Goal: Communication & Community: Connect with others

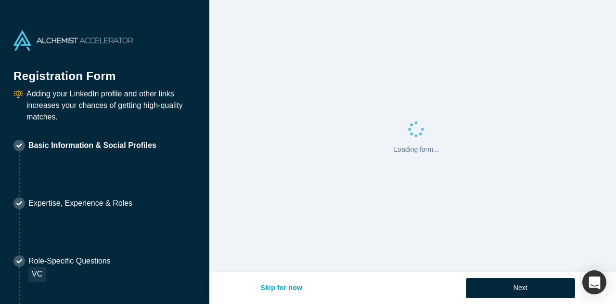
select select "US"
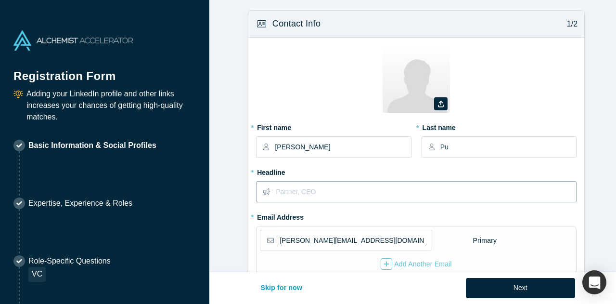
click at [334, 189] on input "text" at bounding box center [426, 192] width 300 height 20
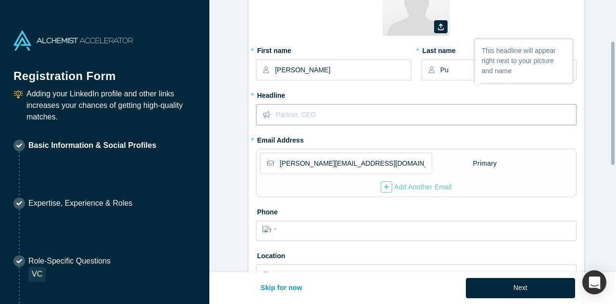
scroll to position [96, 0]
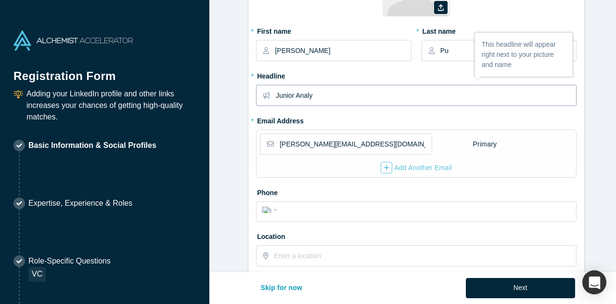
type input "Junior Analys"
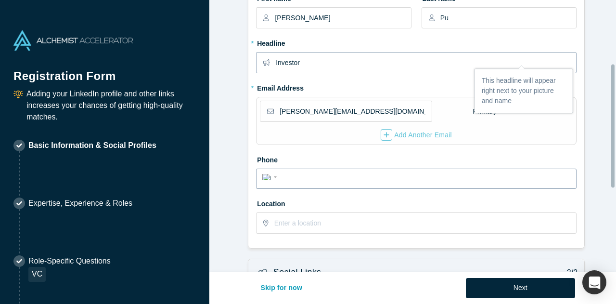
scroll to position [144, 0]
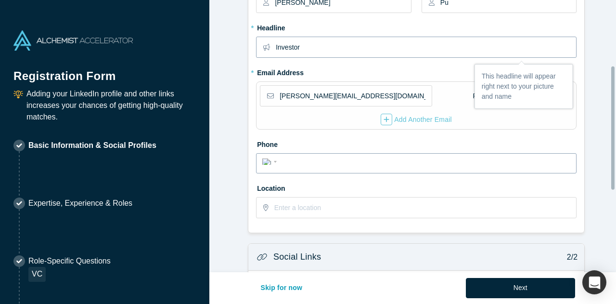
type input "Investor"
click at [344, 158] on input "tel" at bounding box center [425, 162] width 291 height 14
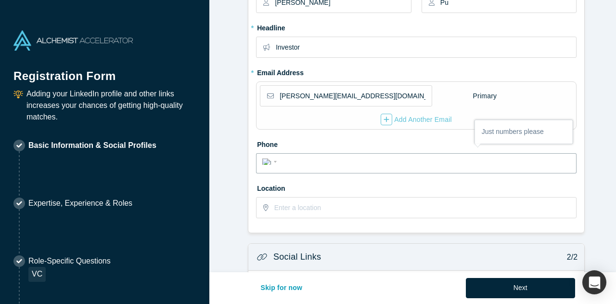
select select "CA"
type input "[PHONE_NUMBER]"
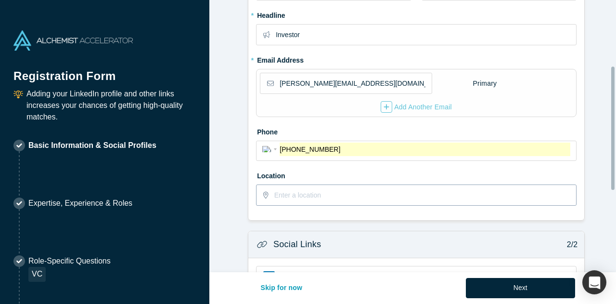
scroll to position [193, 0]
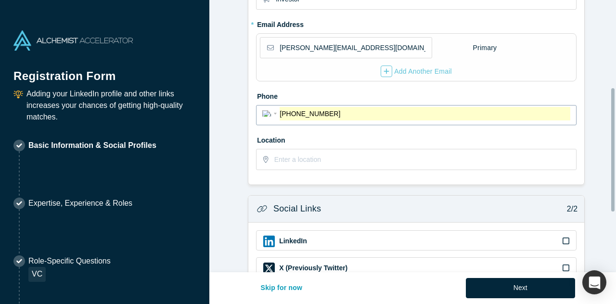
click at [331, 109] on input "[PHONE_NUMBER]" at bounding box center [425, 114] width 291 height 14
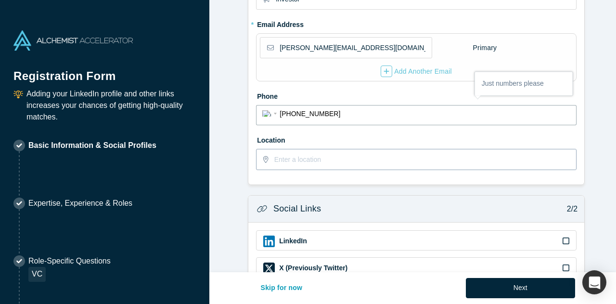
type input "[PHONE_NUMBER]"
click at [321, 156] on input "text" at bounding box center [424, 159] width 301 height 20
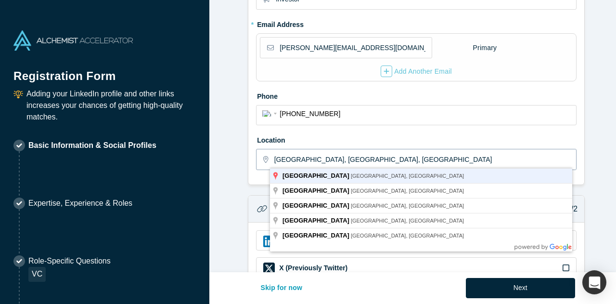
type input "[GEOGRAPHIC_DATA], [GEOGRAPHIC_DATA], [GEOGRAPHIC_DATA]"
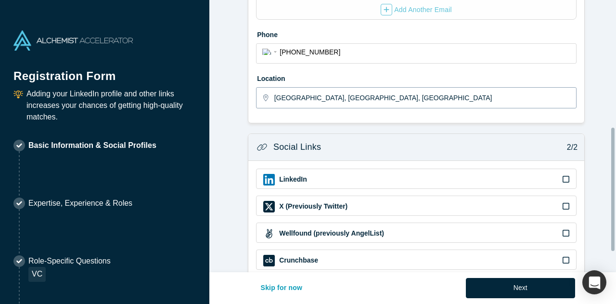
scroll to position [289, 0]
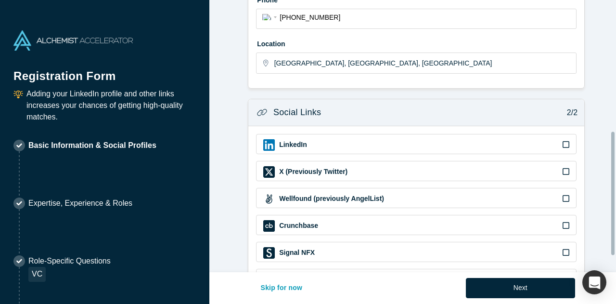
click at [354, 139] on div "LinkedIn" at bounding box center [416, 145] width 306 height 12
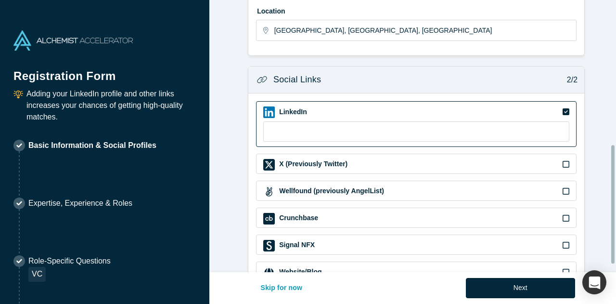
scroll to position [337, 0]
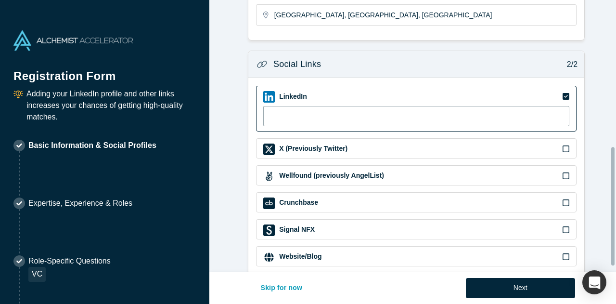
click at [322, 110] on input at bounding box center [416, 116] width 306 height 20
paste input "[URL][DOMAIN_NAME][PERSON_NAME]"
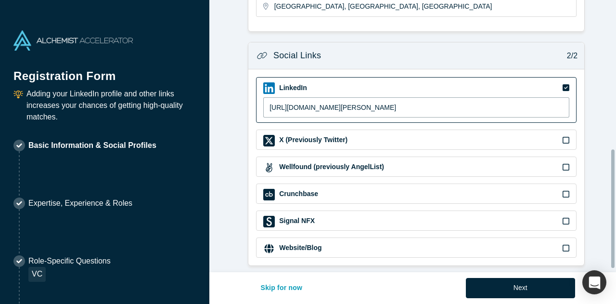
scroll to position [350, 0]
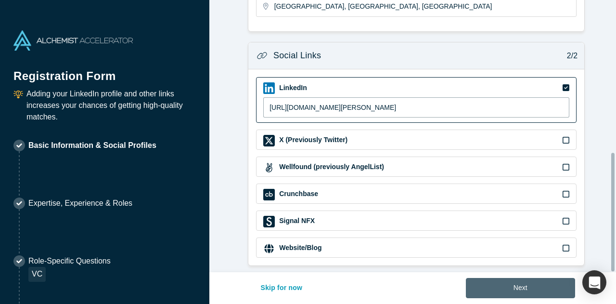
type input "[URL][DOMAIN_NAME][PERSON_NAME]"
click at [509, 282] on button "Next" at bounding box center [520, 288] width 109 height 20
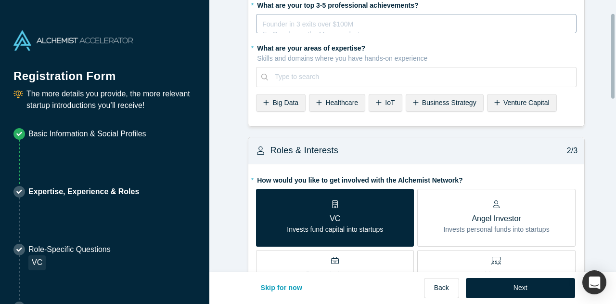
scroll to position [0, 0]
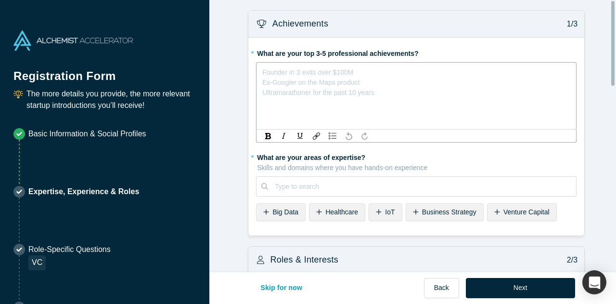
click at [303, 73] on div "rdw-editor" at bounding box center [417, 70] width 308 height 10
click at [314, 182] on div "Type to search" at bounding box center [416, 186] width 321 height 20
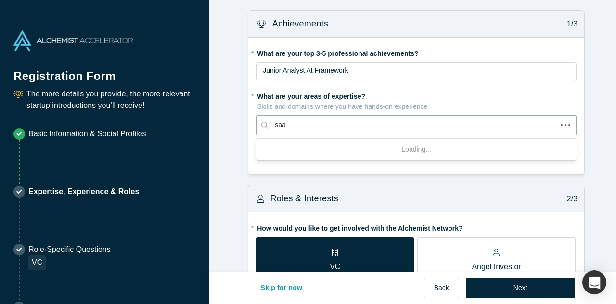
type input "saas"
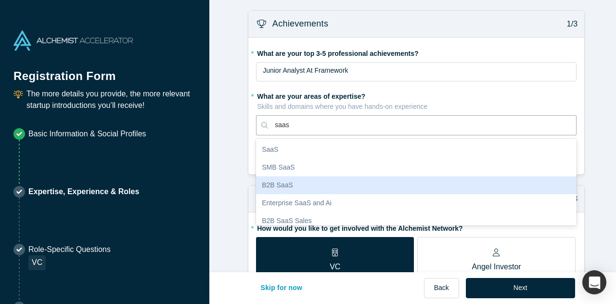
click at [334, 178] on div "B2B SaaS" at bounding box center [416, 185] width 321 height 18
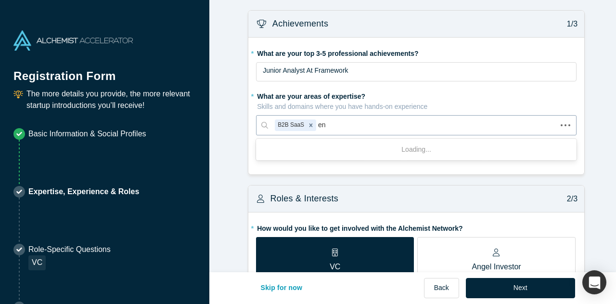
type input "e"
type input "saas"
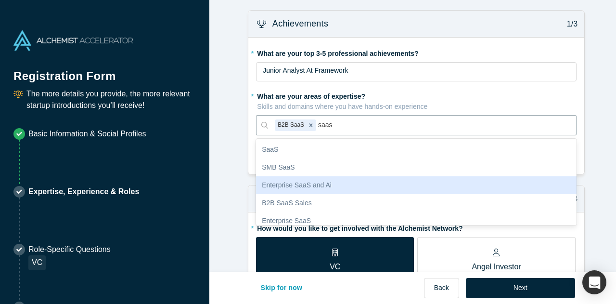
click at [510, 185] on div "Enterprise SaaS and Ai" at bounding box center [416, 185] width 321 height 18
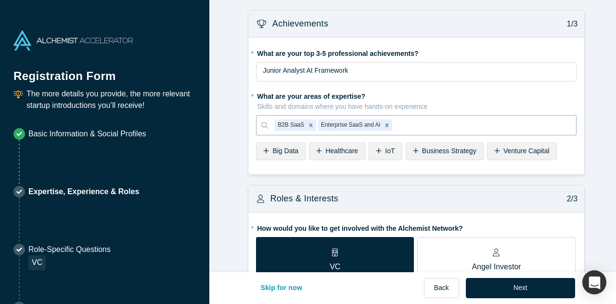
click at [504, 149] on span "Venture Capital" at bounding box center [527, 151] width 46 height 8
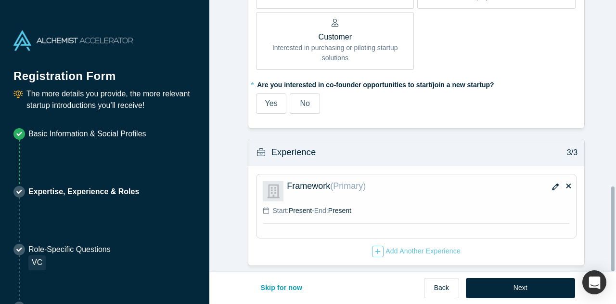
scroll to position [596, 0]
click at [305, 101] on span "No" at bounding box center [305, 103] width 10 height 8
click at [0, 0] on input "No" at bounding box center [0, 0] width 0 height 0
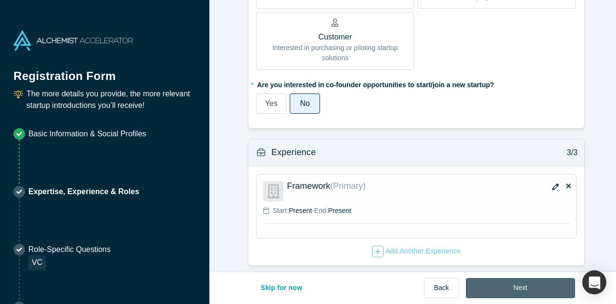
click at [537, 291] on button "Next" at bounding box center [520, 288] width 109 height 20
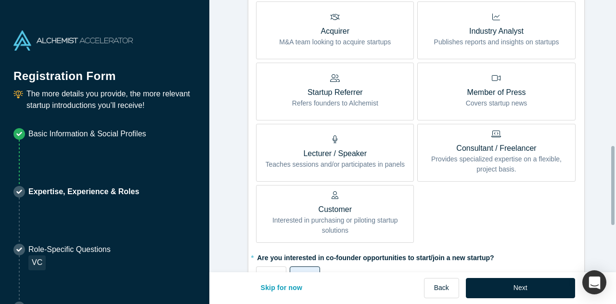
scroll to position [659, 0]
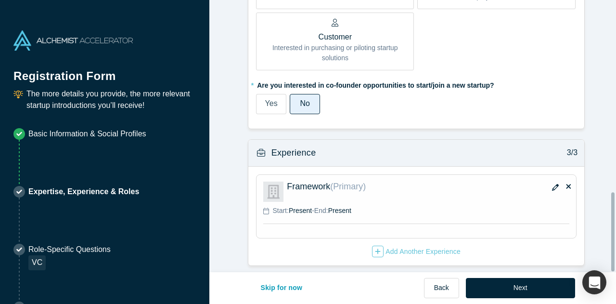
click at [383, 192] on div "Framework (Primary)" at bounding box center [428, 192] width 283 height 20
click at [552, 184] on icon "button" at bounding box center [555, 187] width 7 height 7
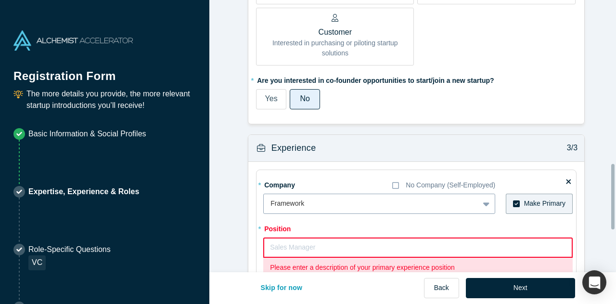
scroll to position [755, 0]
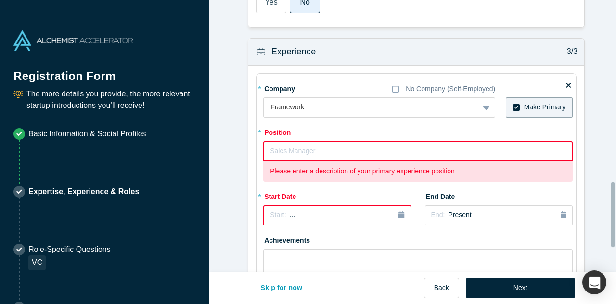
click at [353, 144] on input "text" at bounding box center [418, 151] width 310 height 20
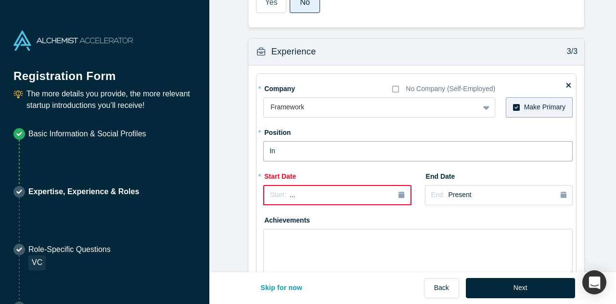
type input "I"
type input "Junior Analyst"
click at [337, 186] on button "Start: ..." at bounding box center [337, 195] width 148 height 20
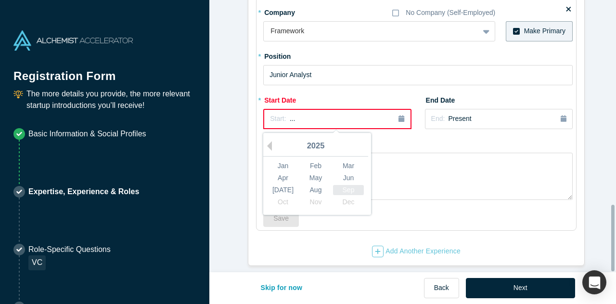
click at [340, 185] on div "Sep" at bounding box center [348, 190] width 31 height 10
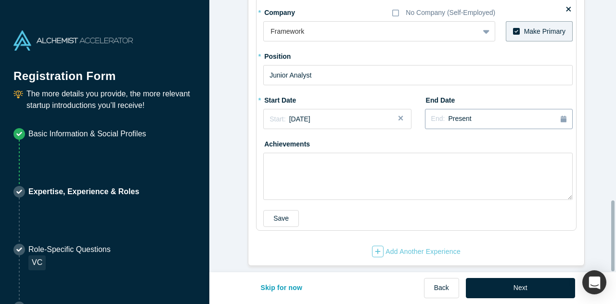
click at [470, 120] on button "End: Present" at bounding box center [499, 119] width 148 height 20
click at [398, 153] on textarea at bounding box center [418, 176] width 310 height 47
click at [263, 210] on button "Save" at bounding box center [281, 218] width 36 height 17
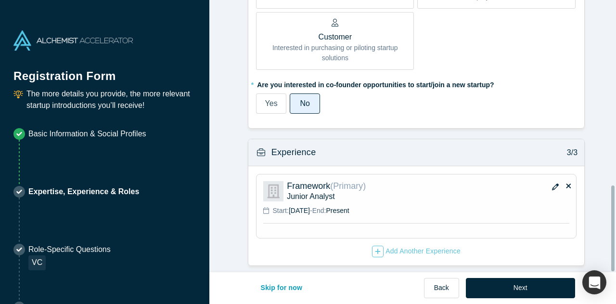
scroll to position [586, 0]
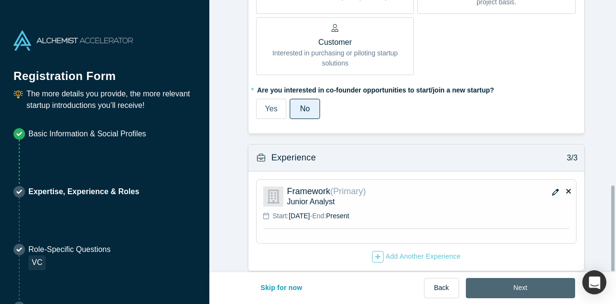
click at [542, 281] on button "Next" at bounding box center [520, 288] width 109 height 20
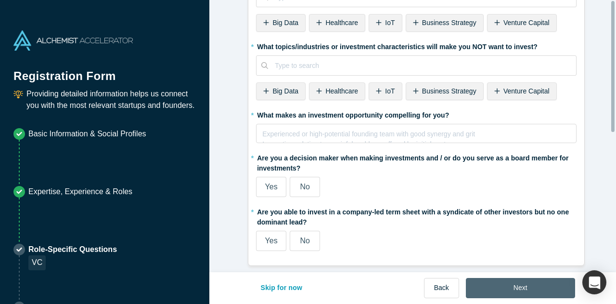
scroll to position [0, 0]
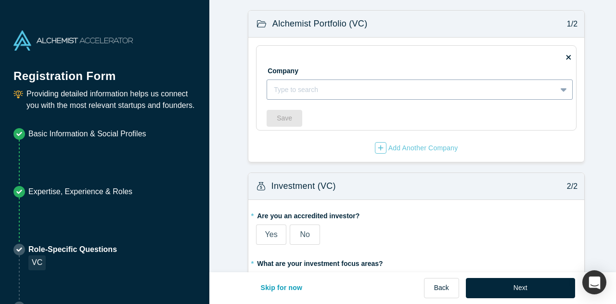
click at [333, 93] on div at bounding box center [412, 90] width 276 height 12
type input "f"
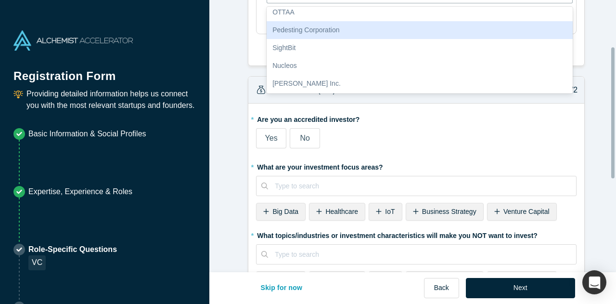
scroll to position [95, 0]
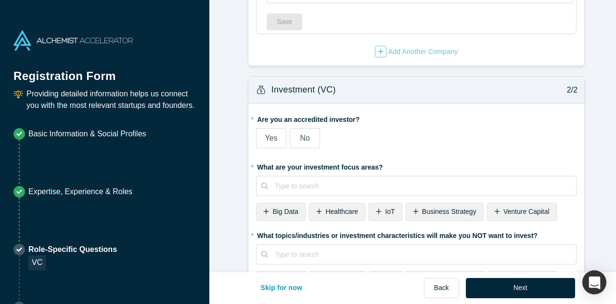
click at [235, 64] on form "Alchemist Portfolio (VC) 1/2 Company Type to search To pick up a draggable item…" at bounding box center [416, 184] width 414 height 541
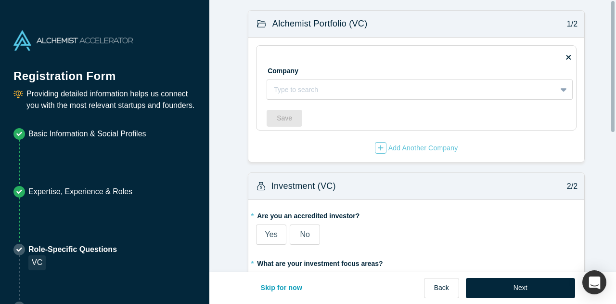
click at [566, 56] on icon at bounding box center [568, 56] width 5 height 7
click at [0, 0] on input "checkbox" at bounding box center [0, 0] width 0 height 0
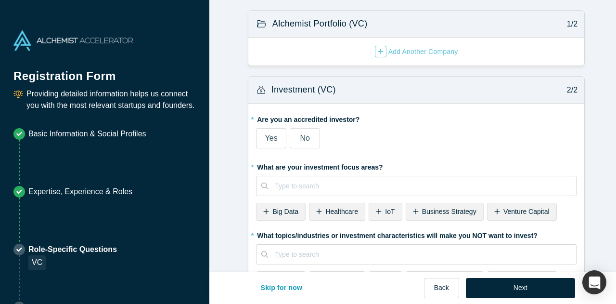
click at [270, 138] on span "Yes" at bounding box center [271, 138] width 13 height 8
click at [0, 0] on input "Yes" at bounding box center [0, 0] width 0 height 0
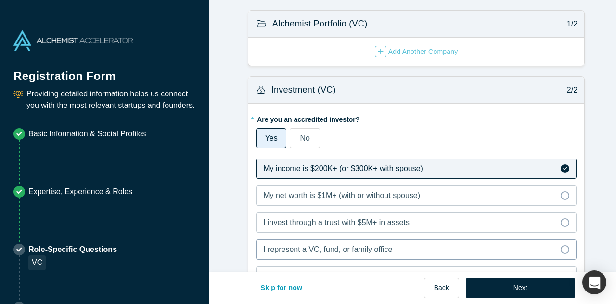
click at [371, 246] on span "I represent a VC, fund, or family office" at bounding box center [327, 249] width 129 height 8
click at [0, 0] on input "I represent a VC, fund, or family office" at bounding box center [0, 0] width 0 height 0
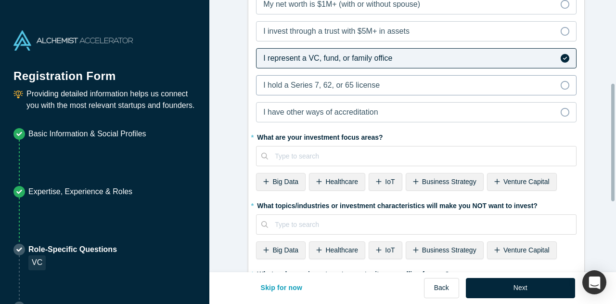
scroll to position [193, 0]
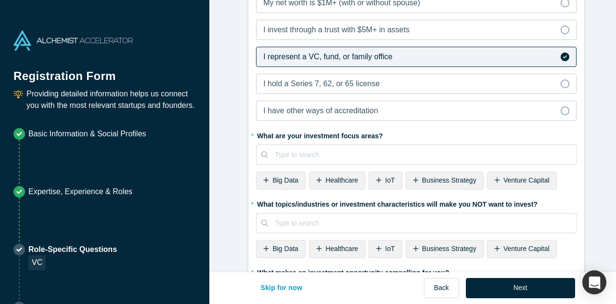
click at [280, 181] on span "Big Data" at bounding box center [286, 180] width 26 height 8
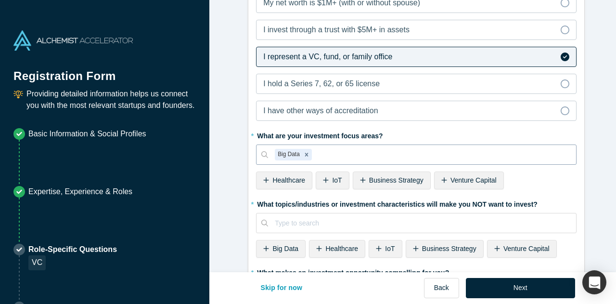
click at [348, 153] on div at bounding box center [442, 155] width 256 height 12
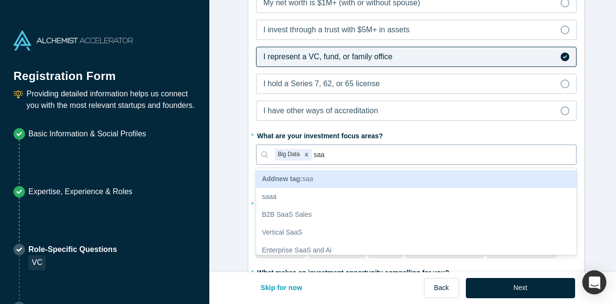
type input "saas"
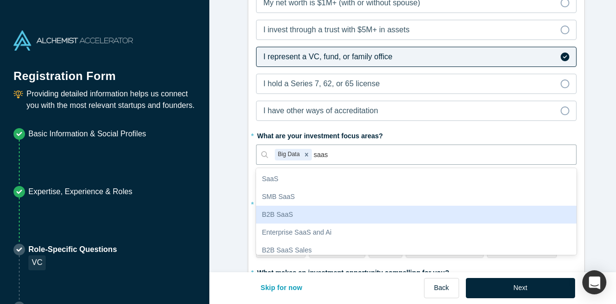
drag, startPoint x: 284, startPoint y: 202, endPoint x: 283, endPoint y: 210, distance: 7.7
click at [283, 210] on div "SaaS SMB SaaS B2B SaaS Enterprise SaaS and Ai B2B SaaS Sales Enterprise SaaS Ve…" at bounding box center [416, 211] width 321 height 87
click at [283, 210] on div "B2B SaaS" at bounding box center [416, 215] width 321 height 18
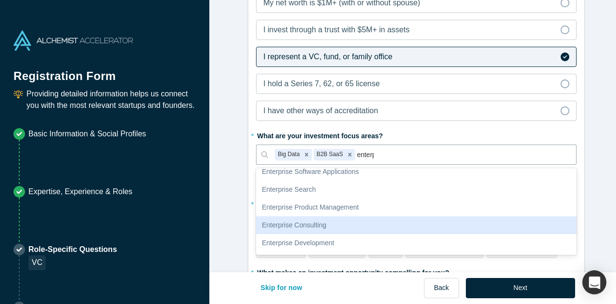
scroll to position [0, 0]
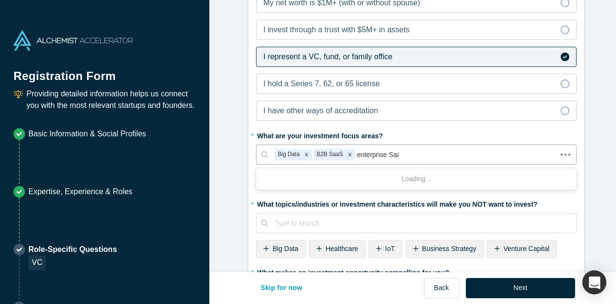
type input "enterprise Saas"
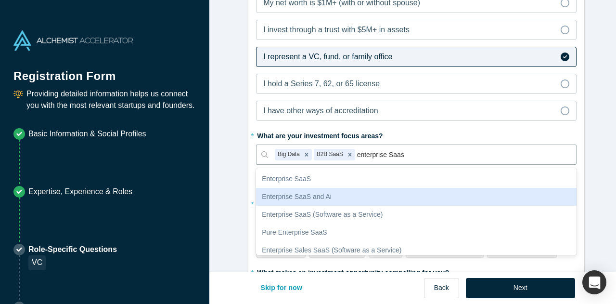
click at [349, 194] on div "Enterprise SaaS and Ai" at bounding box center [416, 197] width 321 height 18
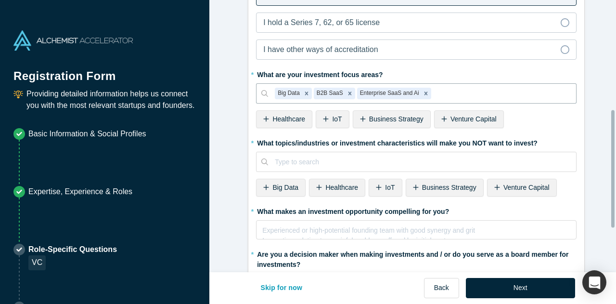
scroll to position [289, 0]
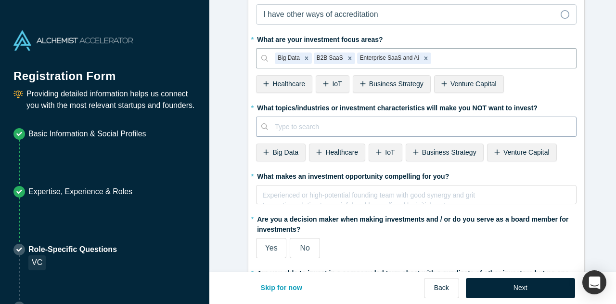
click at [376, 126] on div at bounding box center [422, 127] width 295 height 12
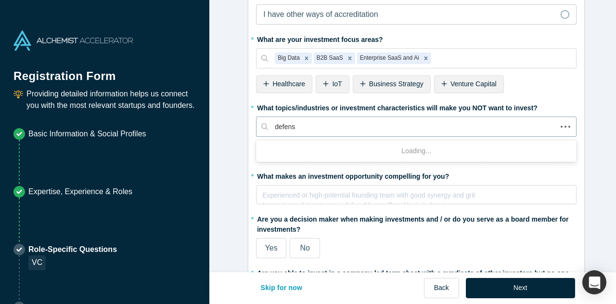
type input "defense"
type input "crytp"
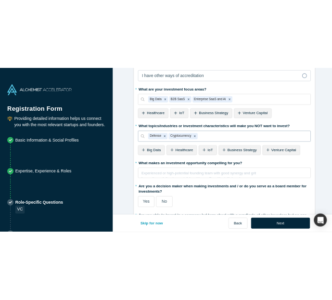
scroll to position [355, 0]
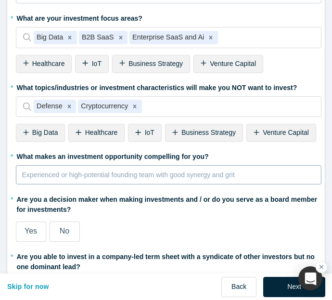
click at [239, 169] on div "rdw-editor" at bounding box center [169, 175] width 293 height 13
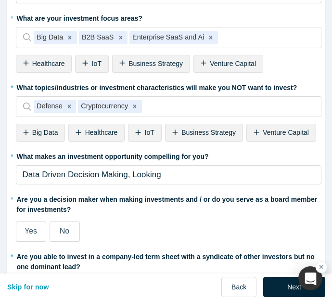
click at [101, 184] on div "Data Driven Decision Making, Looking" at bounding box center [169, 174] width 306 height 19
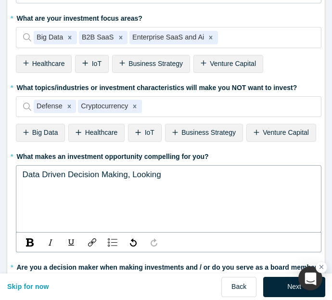
click at [197, 176] on div "Data Driven Decision Making, Looking" at bounding box center [169, 175] width 293 height 13
click at [49, 170] on span "Data Driven Decision Making, looking" at bounding box center [91, 174] width 136 height 9
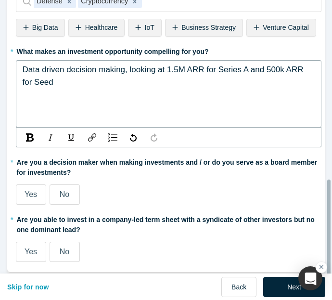
scroll to position [460, 0]
click at [66, 189] on div "No" at bounding box center [65, 195] width 10 height 12
click at [0, 0] on input "No" at bounding box center [0, 0] width 0 height 0
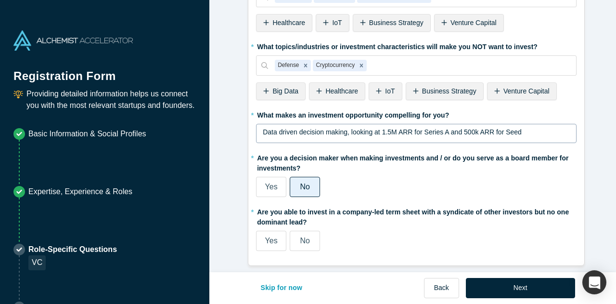
scroll to position [355, 0]
click at [273, 231] on label "Yes" at bounding box center [271, 241] width 30 height 20
click at [0, 0] on input "Yes" at bounding box center [0, 0] width 0 height 0
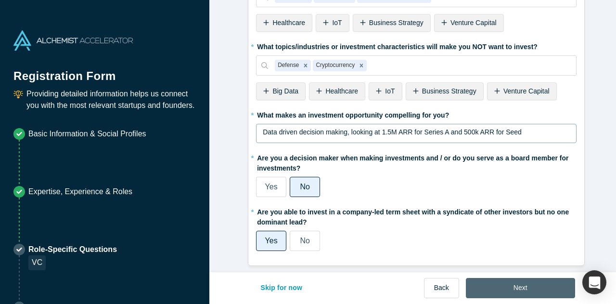
click at [492, 287] on button "Next" at bounding box center [520, 288] width 109 height 20
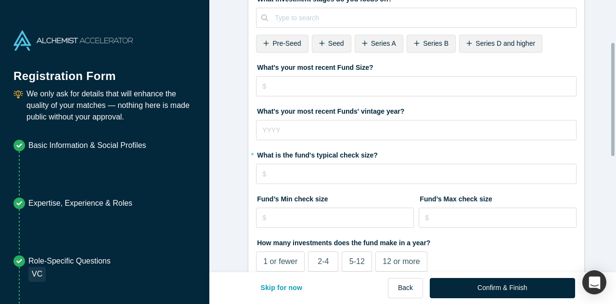
scroll to position [102, 0]
click at [363, 43] on div "Series A" at bounding box center [379, 43] width 49 height 18
click at [363, 41] on div "Series B" at bounding box center [379, 43] width 49 height 18
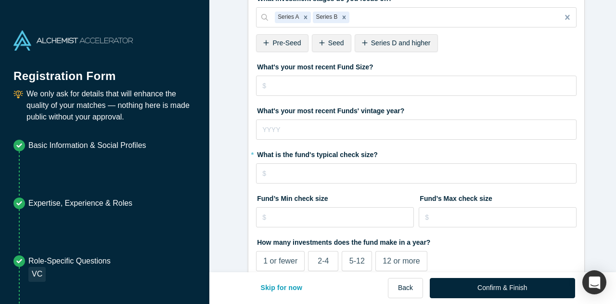
click at [328, 42] on span "Seed" at bounding box center [336, 43] width 16 height 8
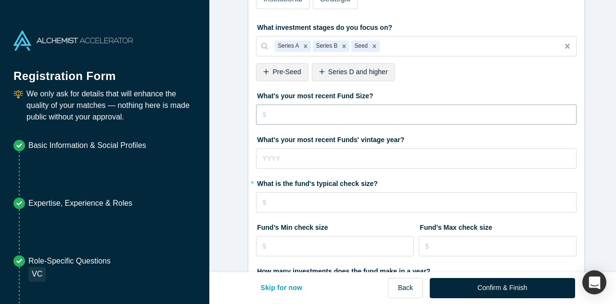
click at [332, 107] on input "tel" at bounding box center [416, 114] width 321 height 20
type input "$140,000,000"
click at [369, 160] on input "tel" at bounding box center [416, 158] width 321 height 20
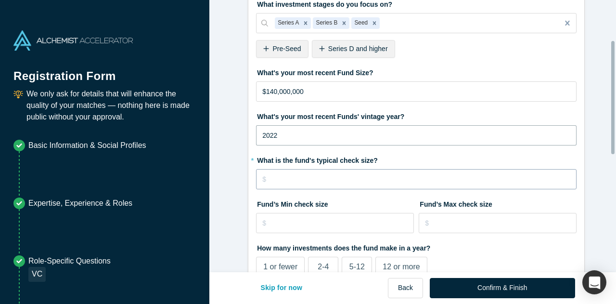
type input "2022"
click at [357, 179] on input "tel" at bounding box center [416, 179] width 321 height 20
type input "$3"
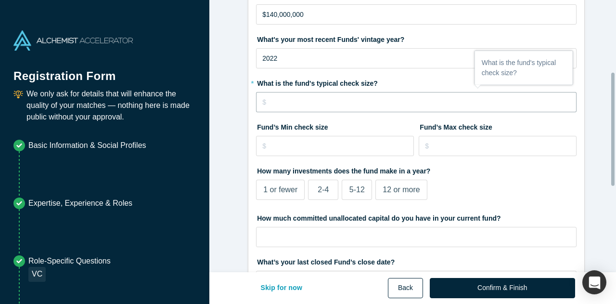
scroll to position [174, 0]
click at [290, 284] on button "Skip for now" at bounding box center [282, 288] width 62 height 20
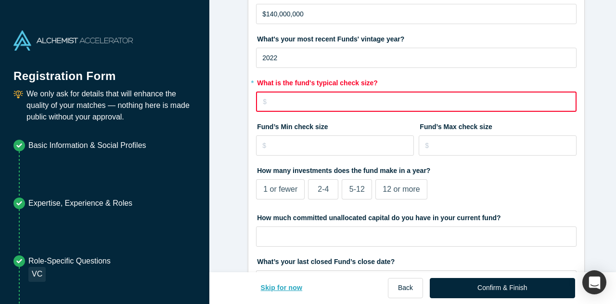
click at [289, 285] on button "Skip for now" at bounding box center [282, 288] width 62 height 20
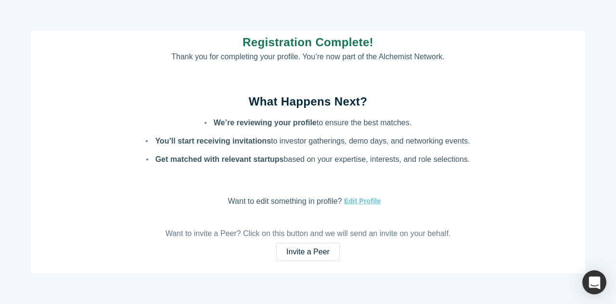
scroll to position [28, 0]
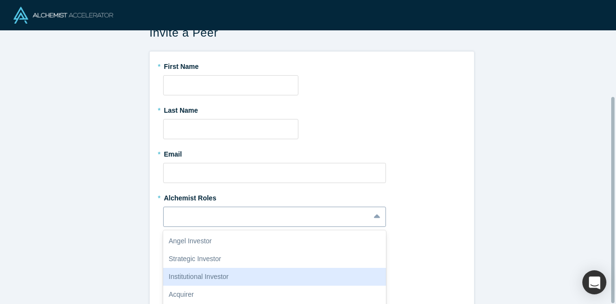
scroll to position [87, 0]
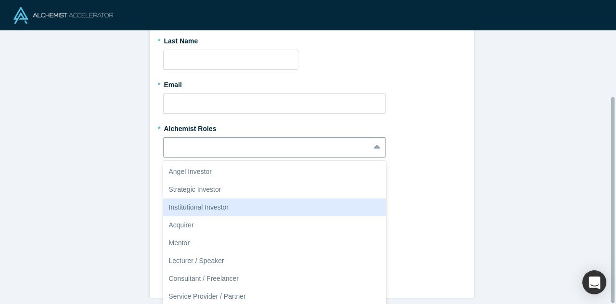
click at [198, 157] on div "13 results available. Use Up and Down to choose options, press Enter to select …" at bounding box center [274, 147] width 223 height 20
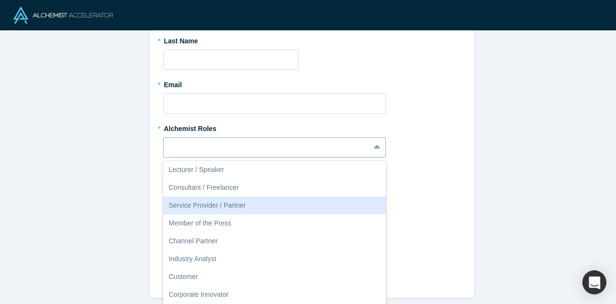
scroll to position [0, 0]
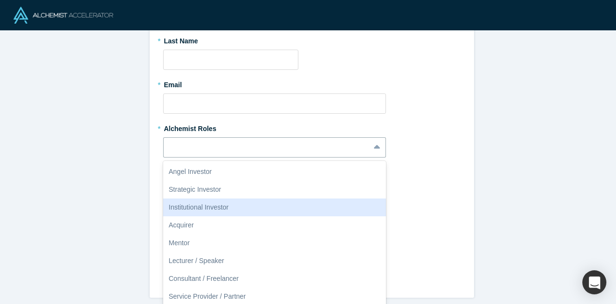
click at [217, 200] on div "Institutional Investor" at bounding box center [274, 207] width 223 height 18
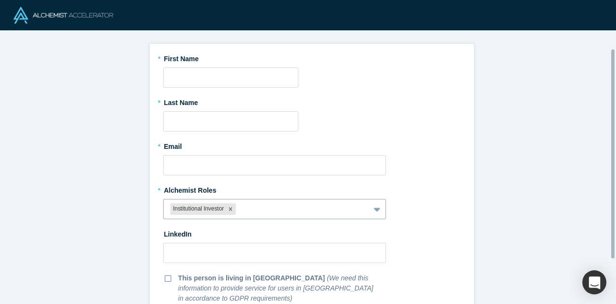
scroll to position [24, 0]
click at [214, 74] on input "text" at bounding box center [230, 78] width 135 height 20
type input "Nathan"
click at [220, 118] on input "text" at bounding box center [230, 122] width 135 height 20
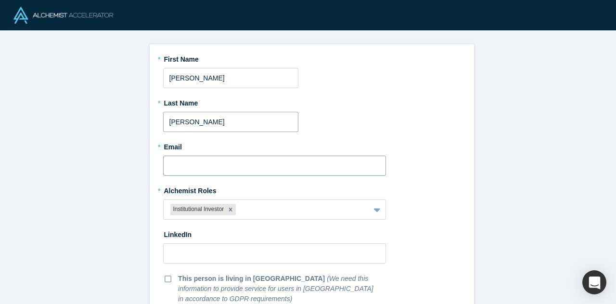
type input "Ofori"
click at [234, 163] on input "text" at bounding box center [274, 166] width 223 height 20
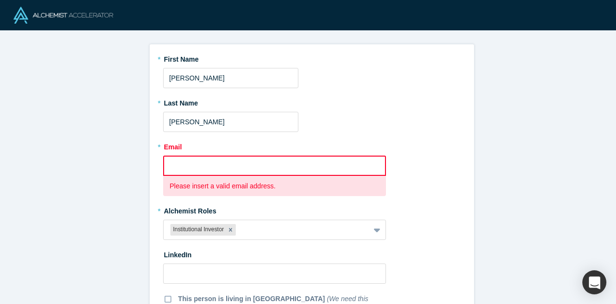
paste input "nathan.oforinti@framework.vc"
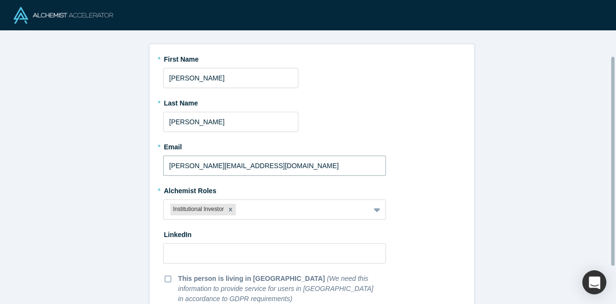
scroll to position [52, 0]
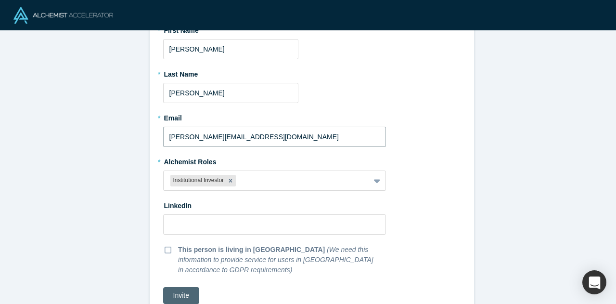
type input "nathan.oforinti@framework.vc"
click at [176, 287] on button "Invite" at bounding box center [181, 295] width 36 height 17
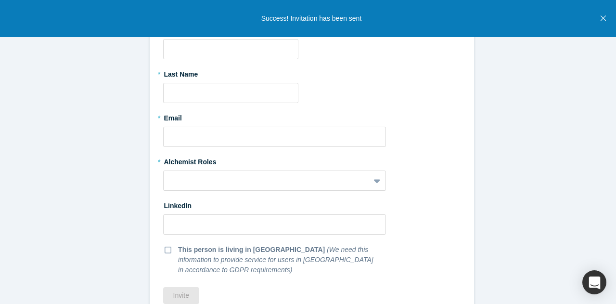
scroll to position [0, 0]
